Goal: Information Seeking & Learning: Learn about a topic

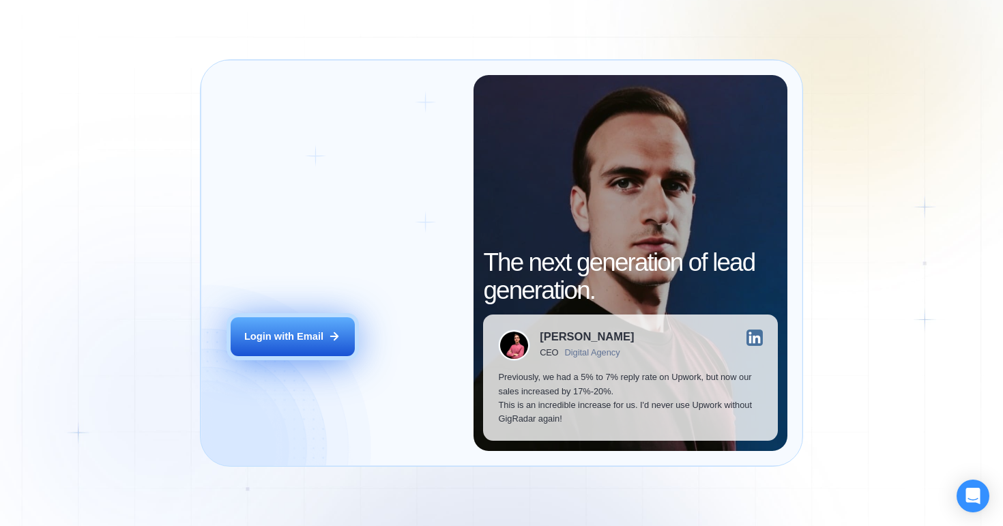
click at [308, 332] on div "Login with Email" at bounding box center [283, 337] width 79 height 14
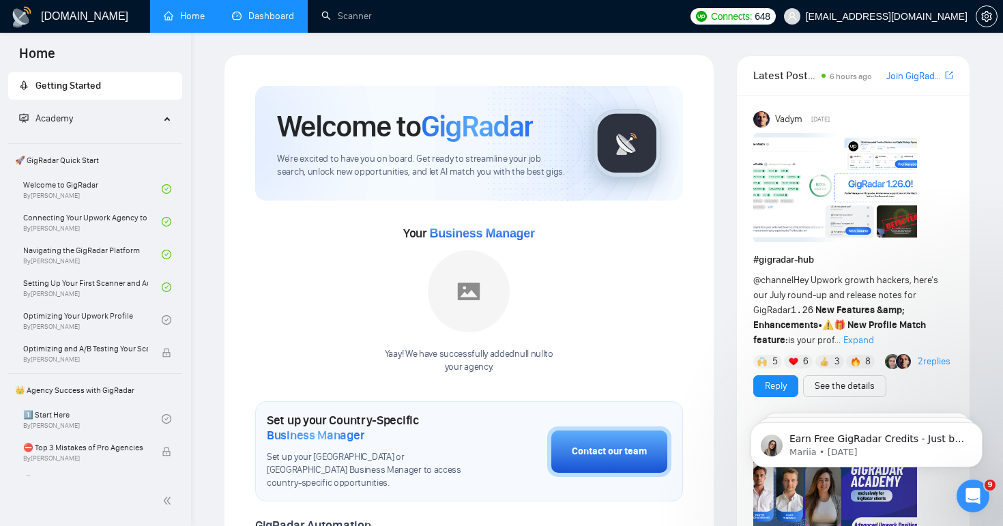
click at [278, 22] on link "Dashboard" at bounding box center [263, 16] width 62 height 12
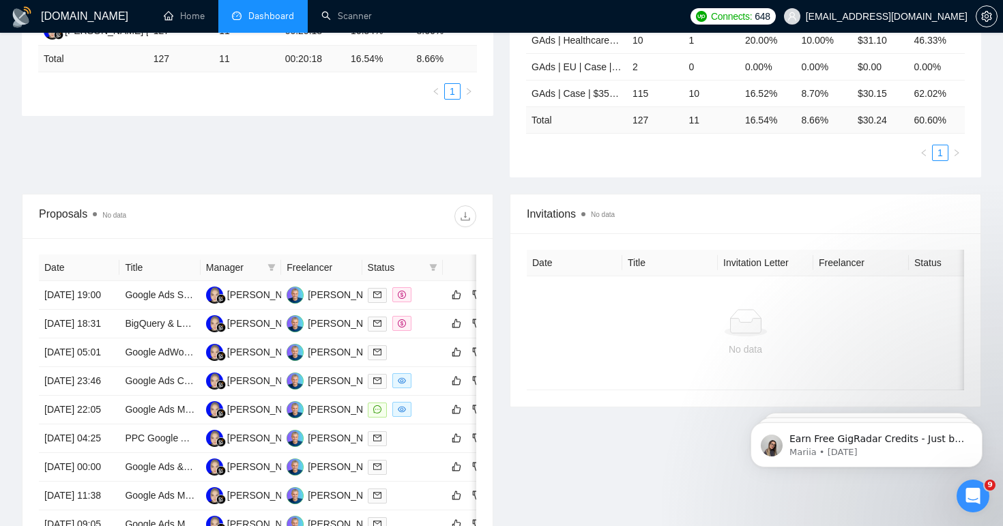
scroll to position [323, 0]
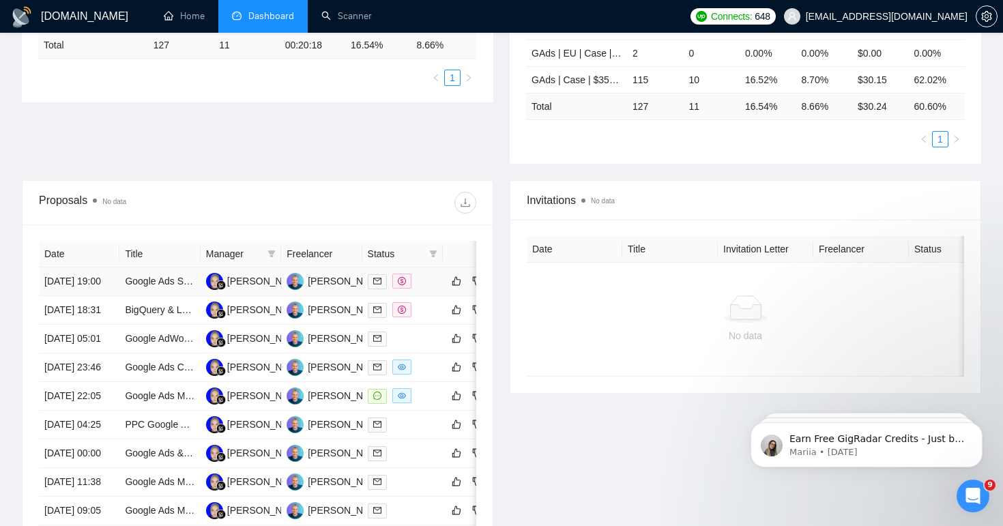
click at [173, 296] on td "Google Ads Specialist for DTC Supplement Brand" at bounding box center [159, 281] width 81 height 29
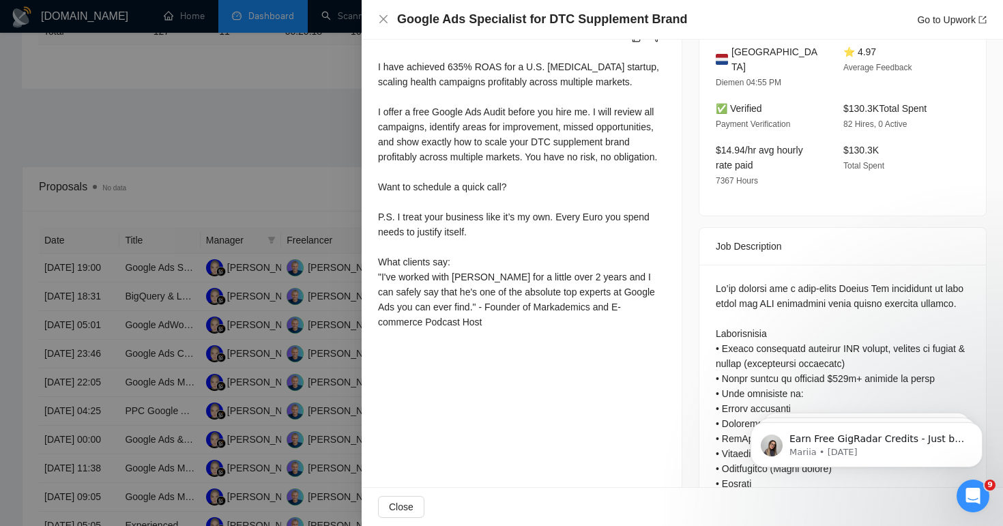
scroll to position [0, 0]
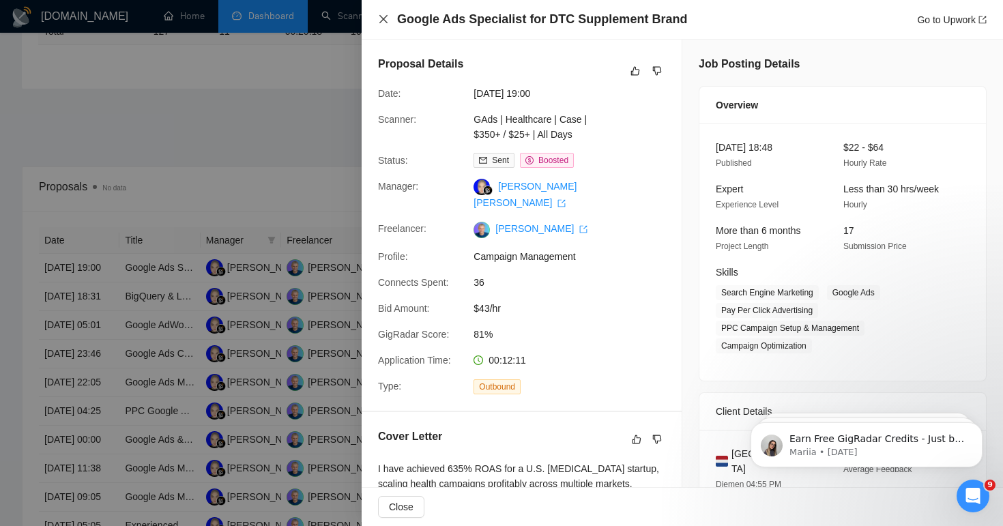
click at [386, 23] on icon "close" at bounding box center [383, 19] width 11 height 11
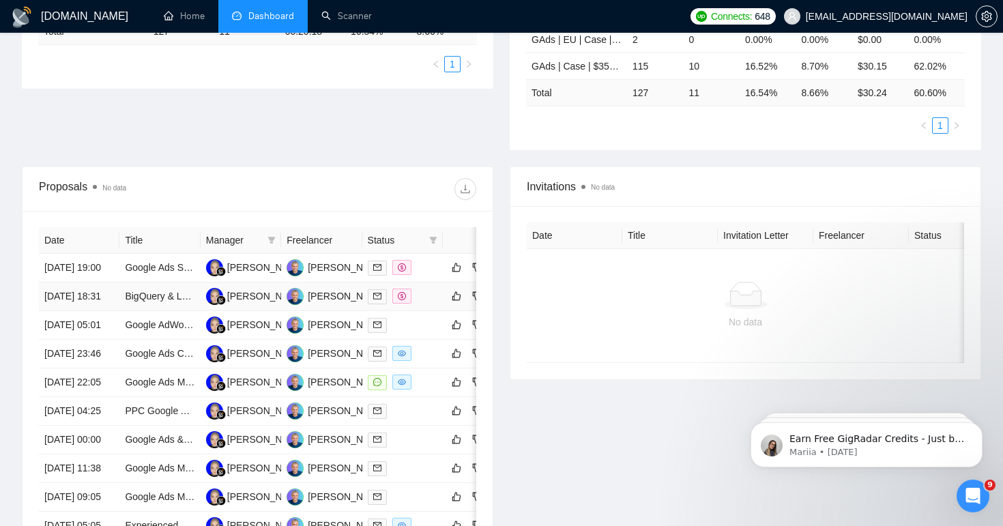
click at [147, 311] on td "BigQuery & Looker Studio Expert to Optimise Slow GA4 + Google Ads Dashboard (Pr…" at bounding box center [159, 297] width 81 height 29
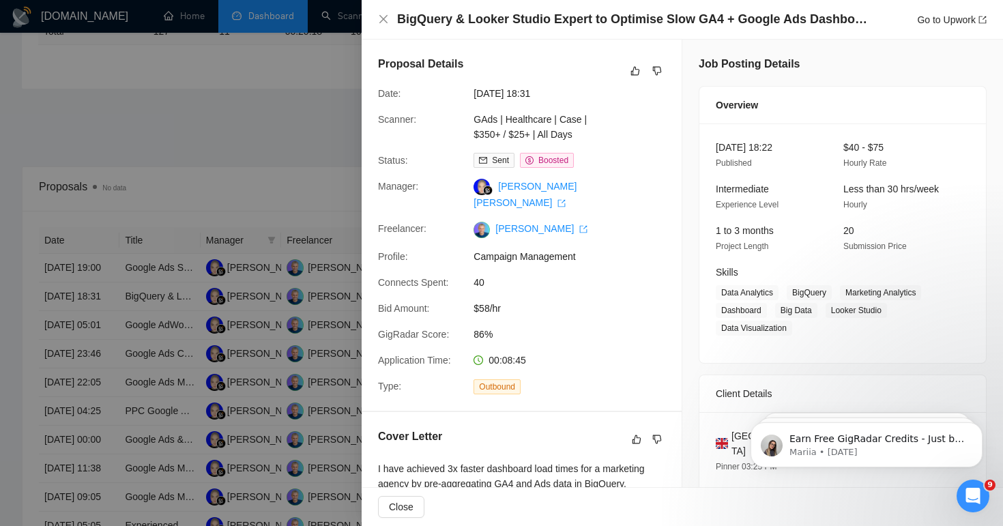
click at [376, 20] on div "BigQuery & Looker Studio Expert to Optimise Slow GA4 + Google Ads Dashboard (Pr…" at bounding box center [682, 20] width 641 height 40
click at [384, 21] on icon "close" at bounding box center [383, 19] width 11 height 11
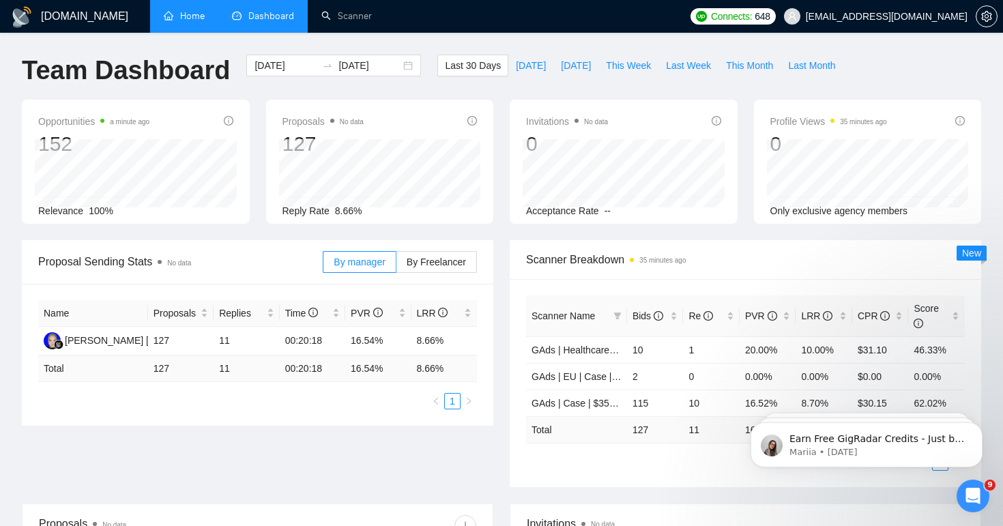
click at [184, 21] on link "Home" at bounding box center [184, 16] width 41 height 12
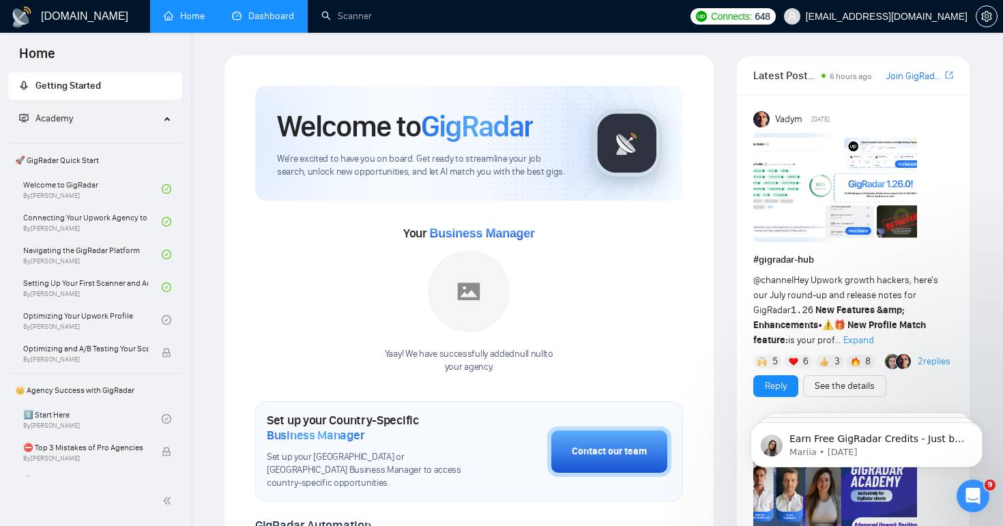
click at [260, 22] on link "Dashboard" at bounding box center [263, 16] width 62 height 12
